Goal: Find specific page/section: Find specific page/section

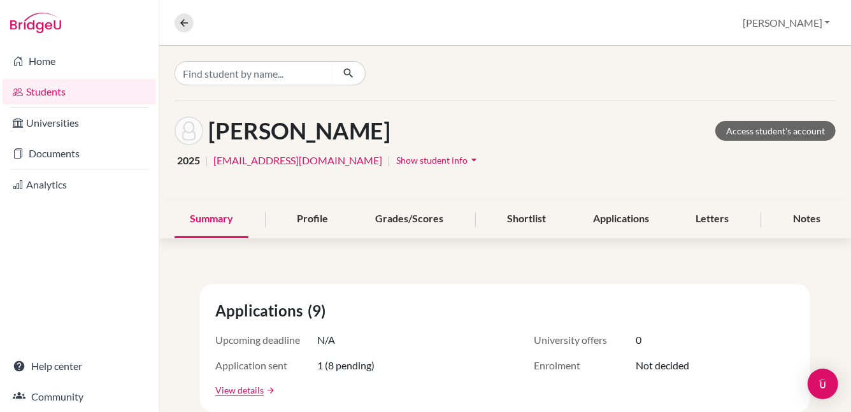
click at [62, 91] on link "Students" at bounding box center [79, 91] width 153 height 25
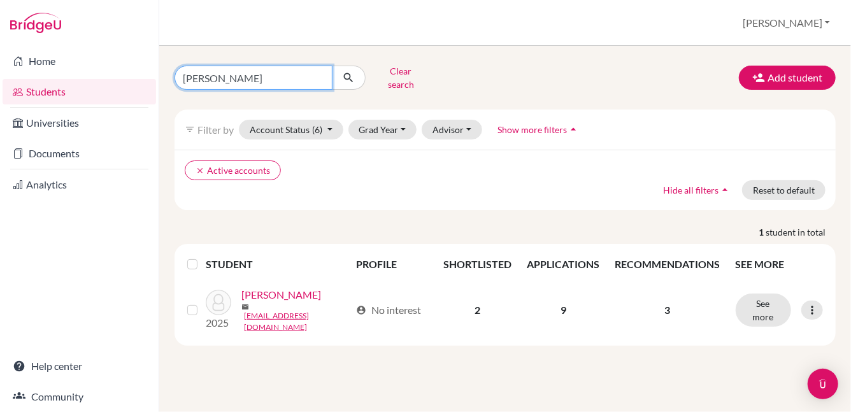
click at [325, 78] on input "noah lamb" at bounding box center [253, 78] width 158 height 24
click at [320, 73] on input "noah lamb" at bounding box center [253, 78] width 158 height 24
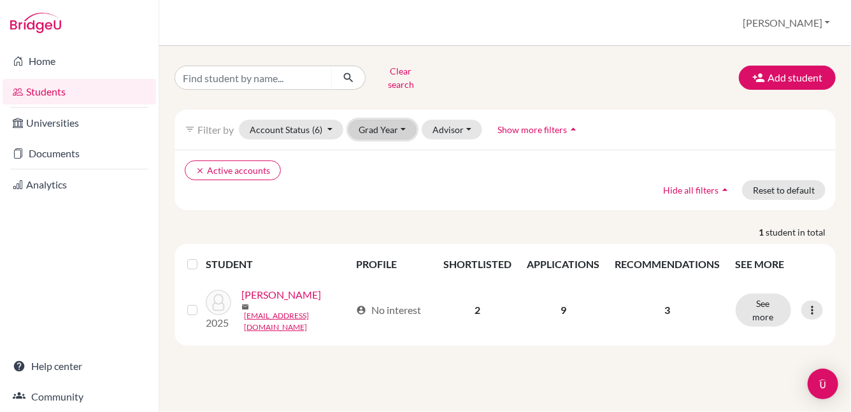
click at [393, 124] on button "Grad Year" at bounding box center [382, 130] width 69 height 20
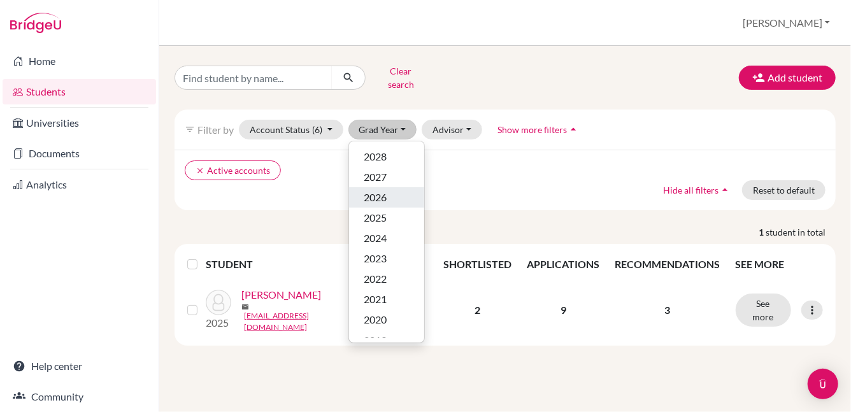
click at [394, 190] on div "2026" at bounding box center [386, 197] width 45 height 15
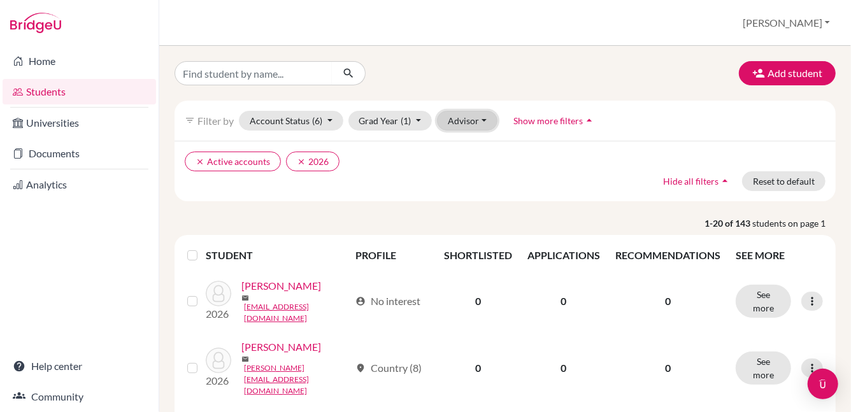
click at [483, 122] on button "Advisor" at bounding box center [467, 121] width 60 height 20
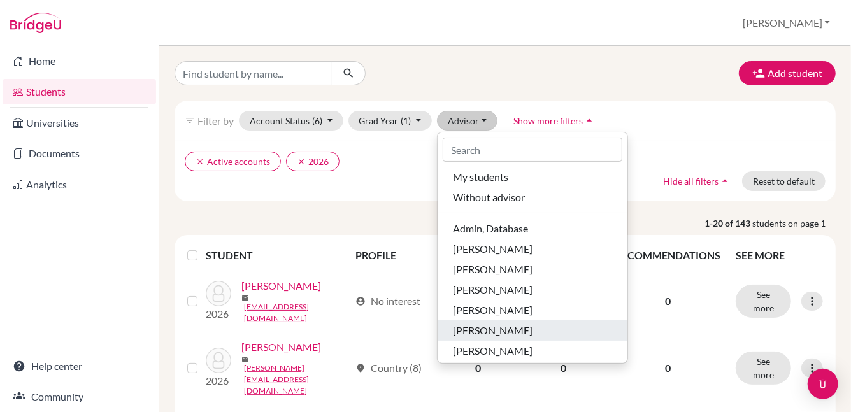
click at [507, 324] on span "Leather, Jennifer" at bounding box center [493, 330] width 80 height 15
